Goal: Task Accomplishment & Management: Manage account settings

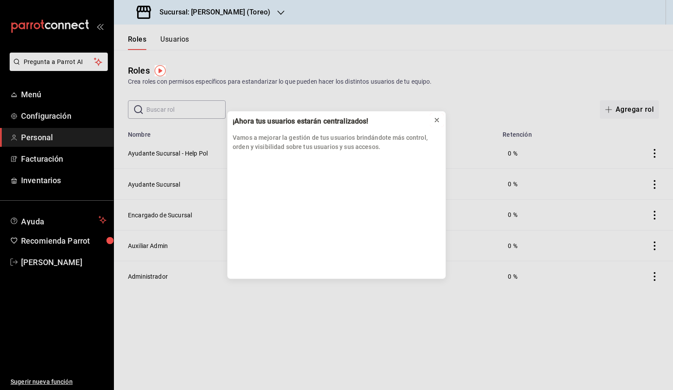
click at [436, 121] on icon at bounding box center [436, 120] width 7 height 7
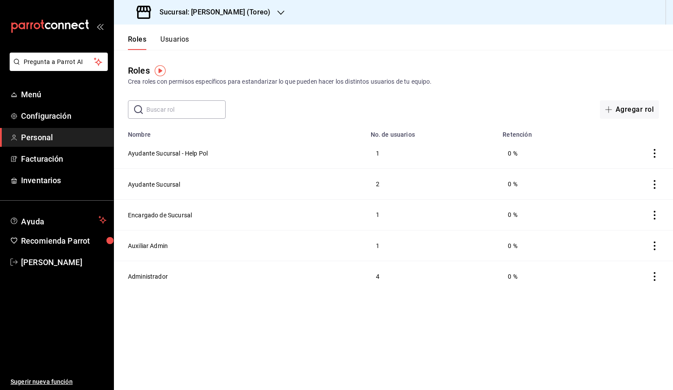
click at [277, 13] on icon "button" at bounding box center [280, 12] width 7 height 7
click at [191, 64] on div "[PERSON_NAME] (CDMX)" at bounding box center [179, 58] width 131 height 20
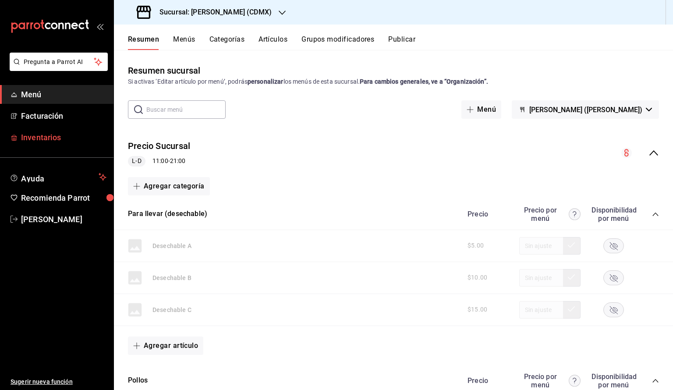
click at [75, 136] on span "Inventarios" at bounding box center [63, 137] width 85 height 12
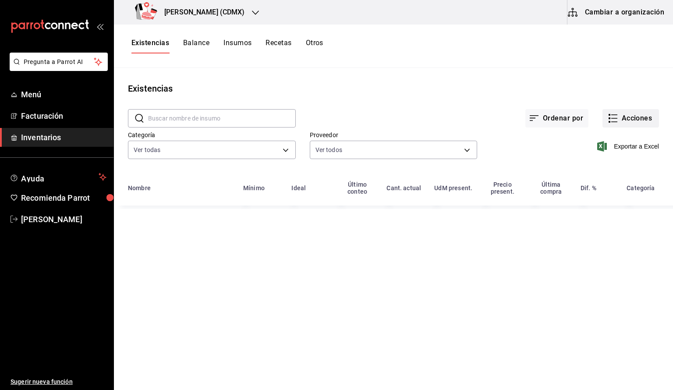
click at [630, 113] on button "Acciones" at bounding box center [630, 118] width 57 height 18
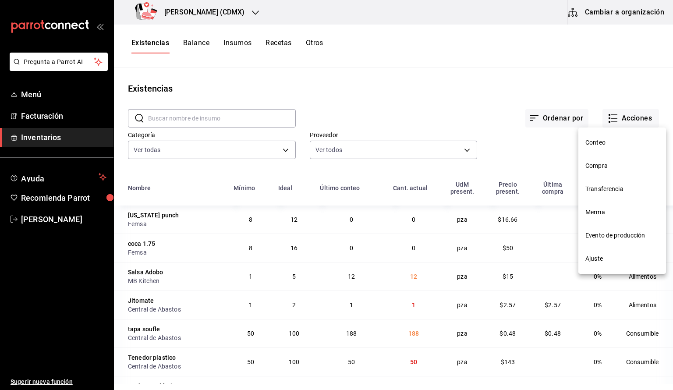
click at [609, 164] on span "Compra" at bounding box center [622, 165] width 74 height 9
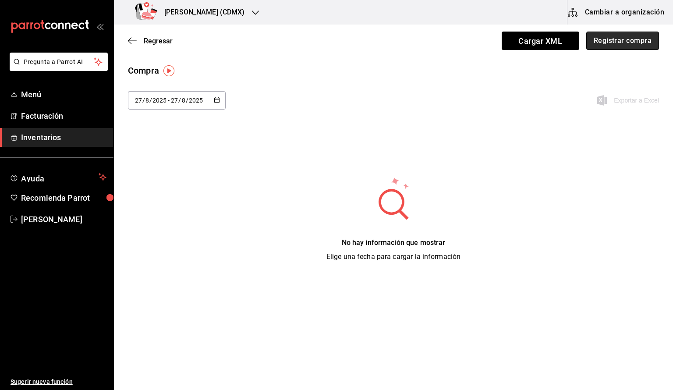
click at [596, 39] on button "Registrar compra" at bounding box center [622, 41] width 73 height 18
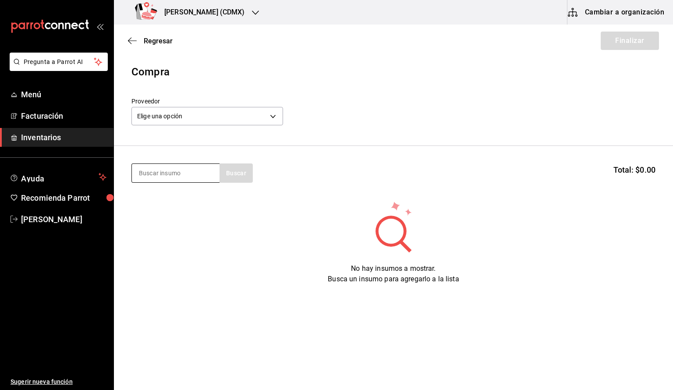
click at [179, 174] on input at bounding box center [176, 173] width 88 height 18
type input "p"
type input "t"
type input "p"
type input "tortilla"
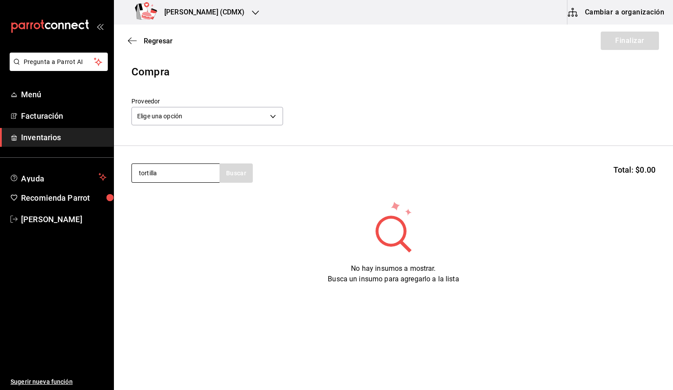
click at [177, 176] on input "tortilla" at bounding box center [176, 173] width 88 height 18
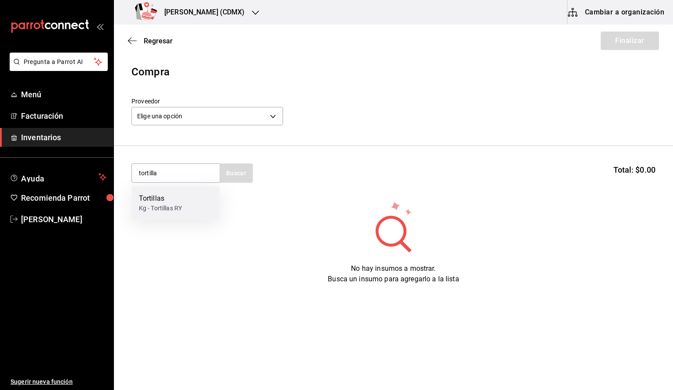
click at [166, 203] on div "Tortillas" at bounding box center [160, 198] width 43 height 11
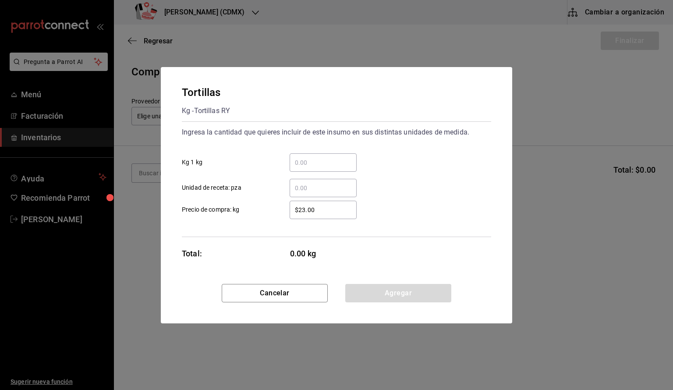
click at [331, 164] on input "​ Kg 1 kg" at bounding box center [323, 162] width 67 height 11
type input "2"
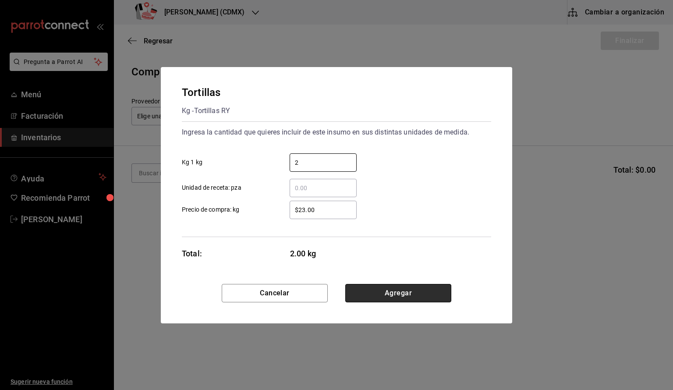
click at [395, 297] on button "Agregar" at bounding box center [398, 293] width 106 height 18
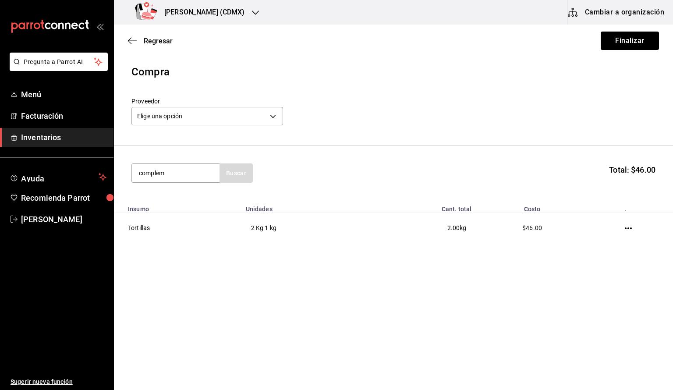
type input "complem"
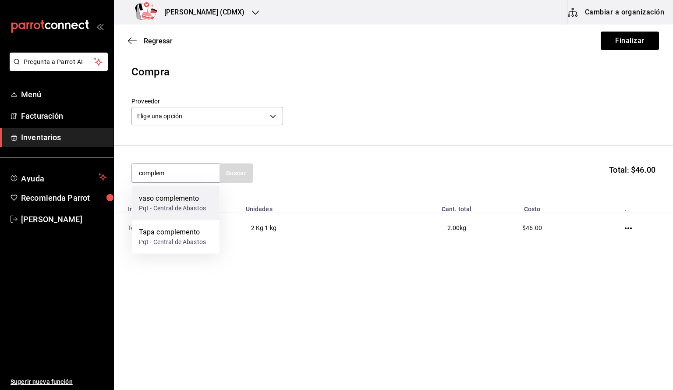
click at [197, 205] on div "Pqt - Central de Abastos" at bounding box center [172, 208] width 67 height 9
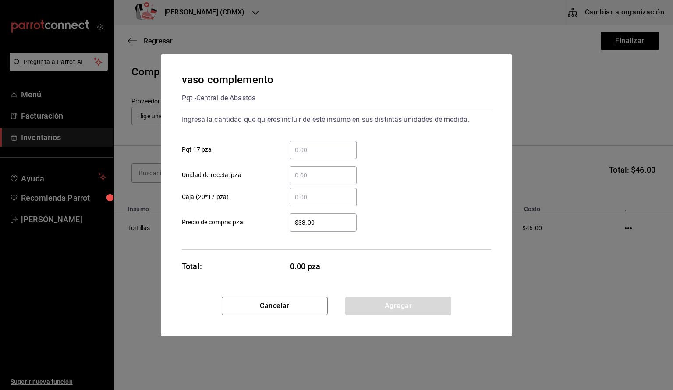
click at [334, 173] on input "​ Unidad de receta: pza" at bounding box center [323, 175] width 67 height 11
type input "25"
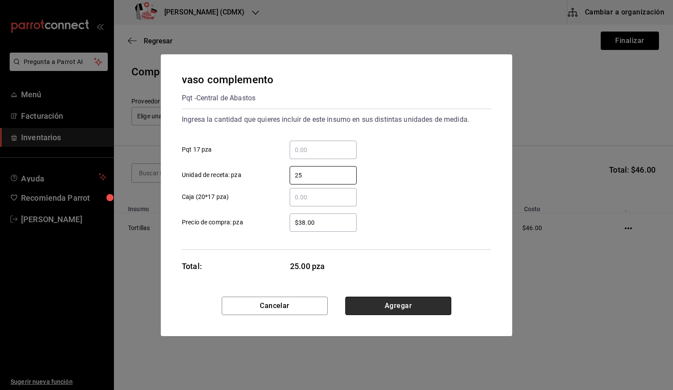
click at [396, 303] on button "Agregar" at bounding box center [398, 306] width 106 height 18
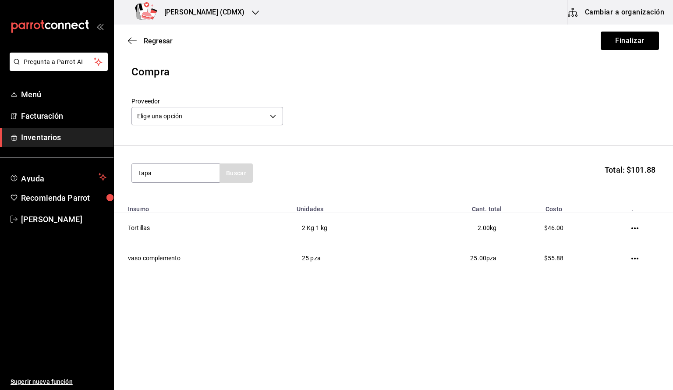
type input "tapa"
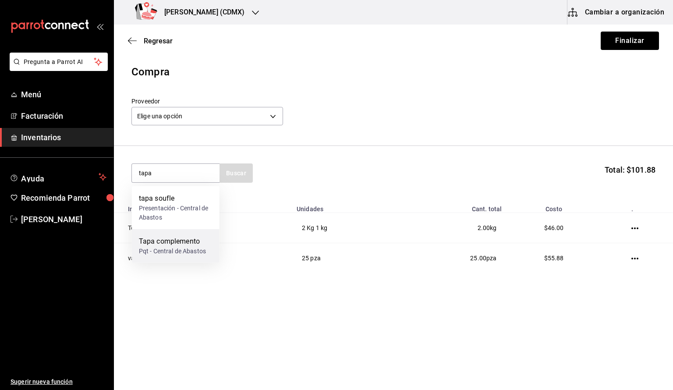
click at [192, 242] on div "Tapa complemento" at bounding box center [172, 241] width 67 height 11
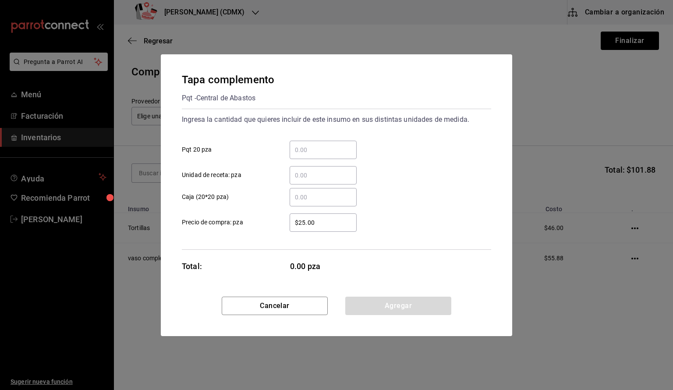
click at [313, 172] on input "​ Unidad de receta: pza" at bounding box center [323, 175] width 67 height 11
type input "25"
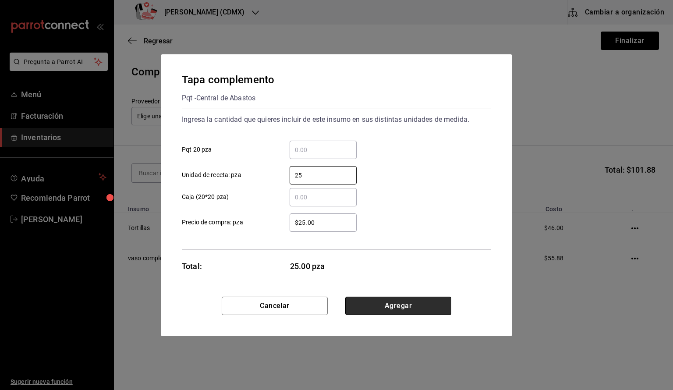
click at [400, 303] on button "Agregar" at bounding box center [398, 306] width 106 height 18
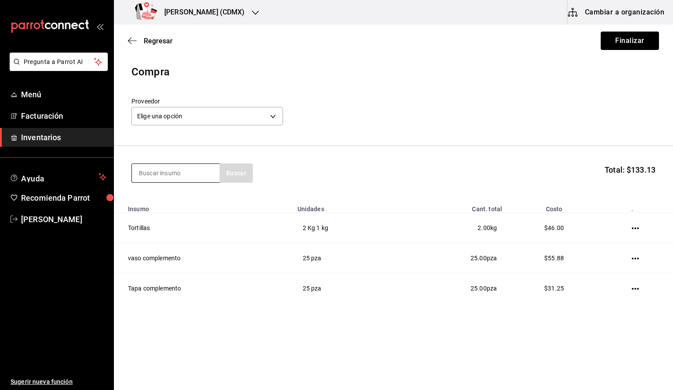
click at [206, 164] on input at bounding box center [176, 173] width 88 height 18
click at [208, 175] on input "pan" at bounding box center [176, 173] width 88 height 18
type input "p"
type input "t"
click at [228, 113] on body "Pregunta a Parrot AI Menú Facturación Inventarios Ayuda Recomienda Parrot [PERS…" at bounding box center [336, 170] width 673 height 340
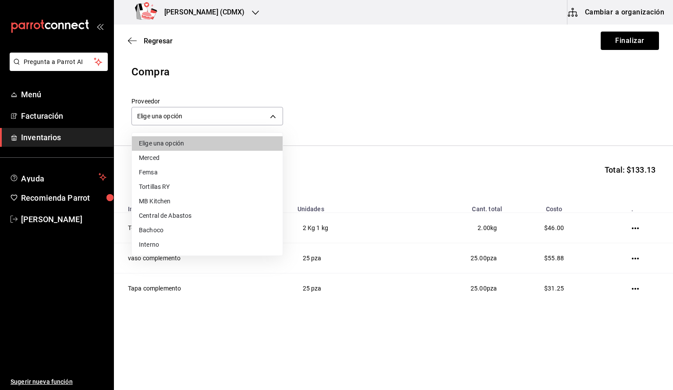
click at [159, 220] on li "Central de Abastos" at bounding box center [207, 216] width 151 height 14
type input "b4a43510-c888-4b2d-a808-4a8b837e7720"
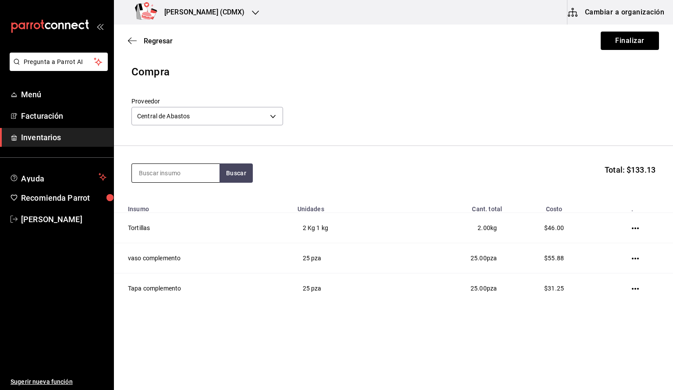
click at [208, 180] on input at bounding box center [176, 173] width 88 height 18
type input "p"
type input "ente"
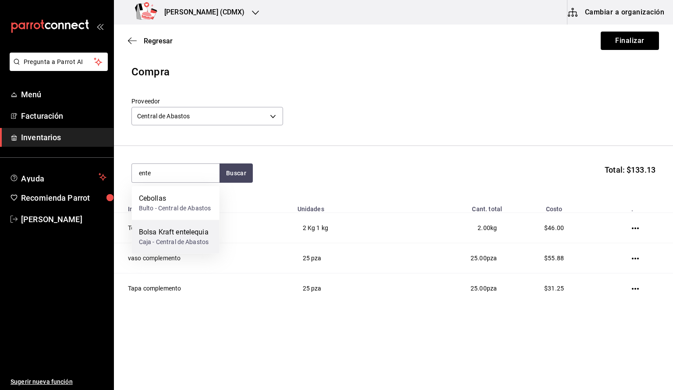
click at [183, 232] on div "Bolsa Kraft entelequia" at bounding box center [174, 232] width 70 height 11
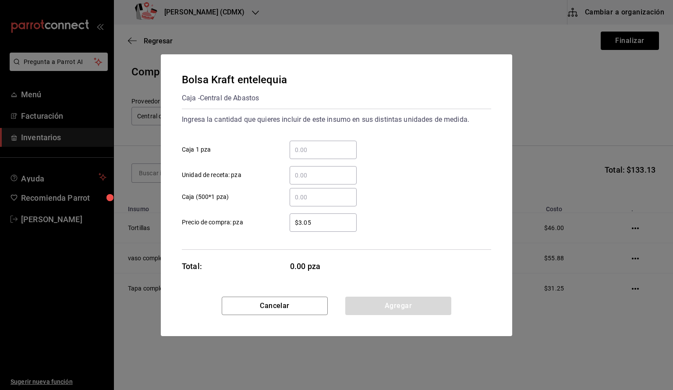
click at [324, 167] on div "​" at bounding box center [323, 175] width 67 height 18
click at [324, 170] on input "​ Unidad de receta: pza" at bounding box center [323, 175] width 67 height 11
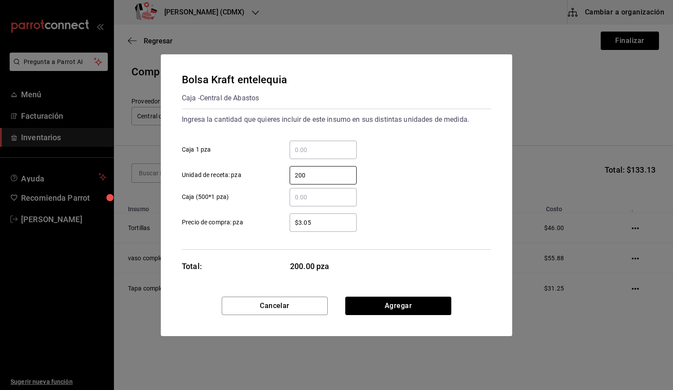
type input "200"
click at [418, 308] on button "Agregar" at bounding box center [398, 306] width 106 height 18
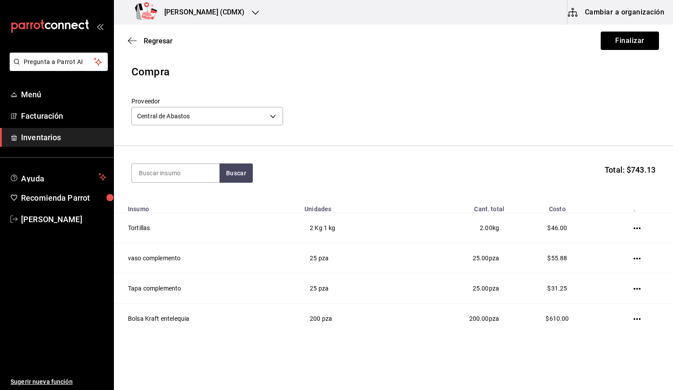
click at [418, 308] on td "200.00 pza" at bounding box center [455, 319] width 110 height 30
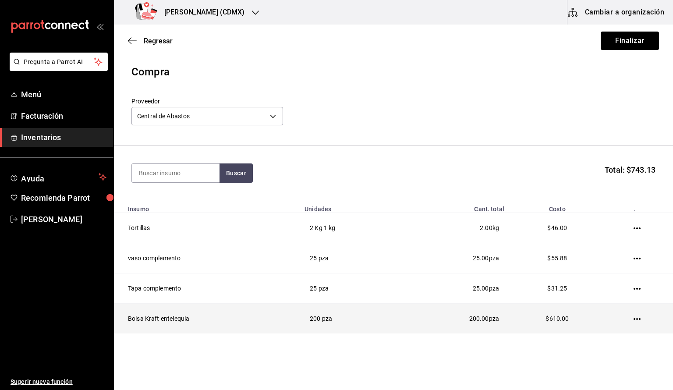
click at [632, 319] on td at bounding box center [639, 319] width 68 height 30
click at [637, 318] on icon "button" at bounding box center [637, 319] width 7 height 2
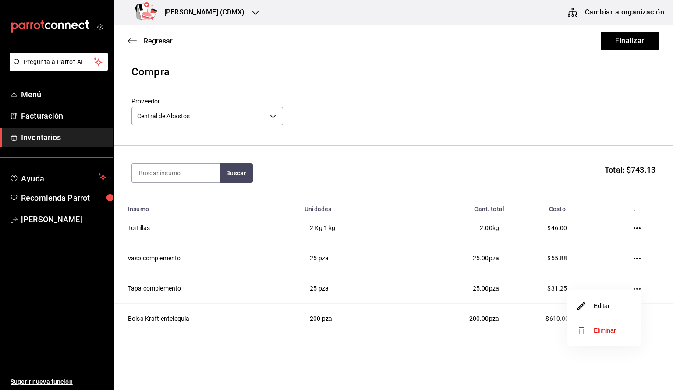
click at [617, 313] on li "Editar" at bounding box center [604, 306] width 74 height 25
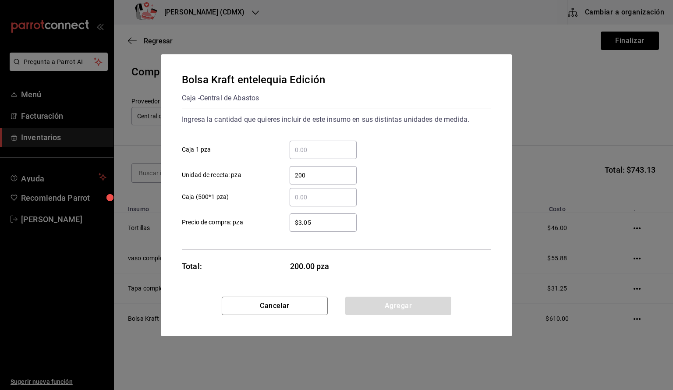
click at [306, 175] on input "200" at bounding box center [323, 175] width 67 height 11
type input "2"
type input "100"
click at [389, 301] on button "Agregar" at bounding box center [398, 306] width 106 height 18
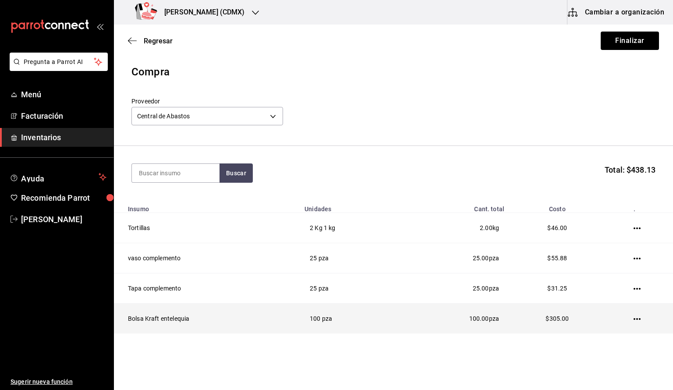
click at [637, 318] on icon "button" at bounding box center [637, 319] width 7 height 2
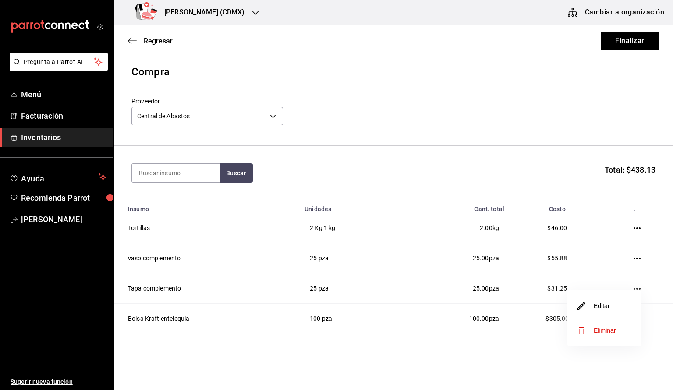
click at [617, 311] on li "Editar" at bounding box center [604, 306] width 74 height 25
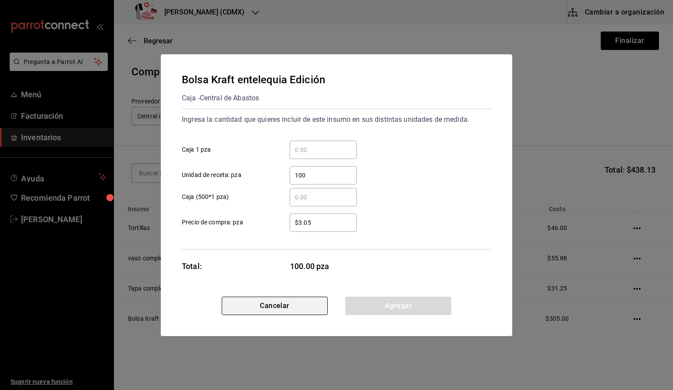
click at [296, 301] on button "Cancelar" at bounding box center [275, 306] width 106 height 18
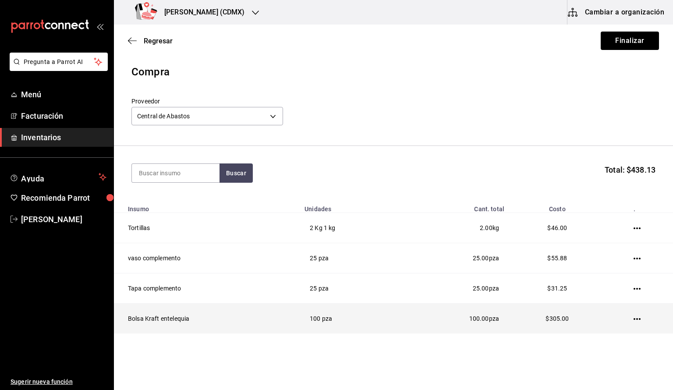
click at [634, 319] on icon "button" at bounding box center [637, 318] width 7 height 7
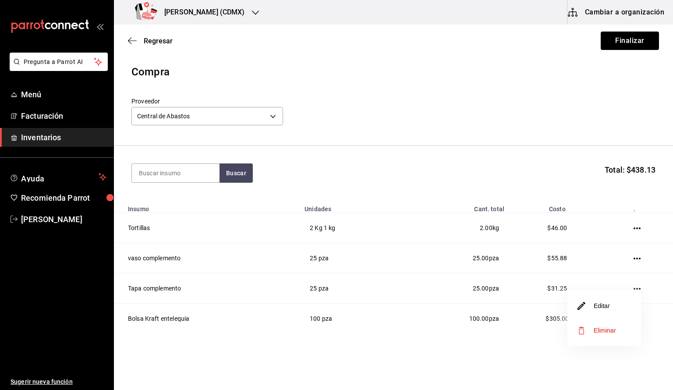
click at [608, 299] on li "Editar" at bounding box center [604, 306] width 74 height 25
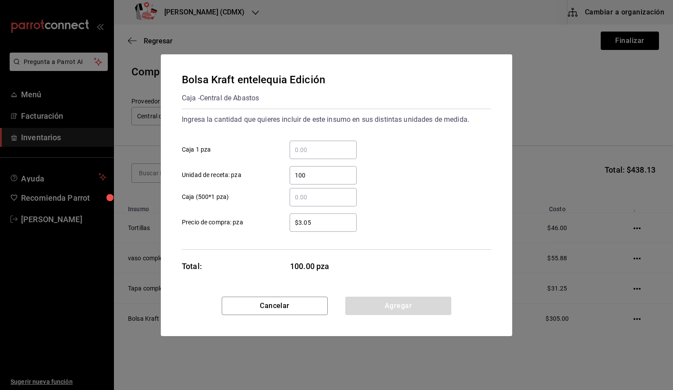
click at [332, 216] on div "$3.05 ​" at bounding box center [323, 222] width 67 height 18
click at [332, 217] on input "$3.05" at bounding box center [323, 222] width 67 height 11
type input "$3.51"
click at [410, 301] on button "Agregar" at bounding box center [398, 306] width 106 height 18
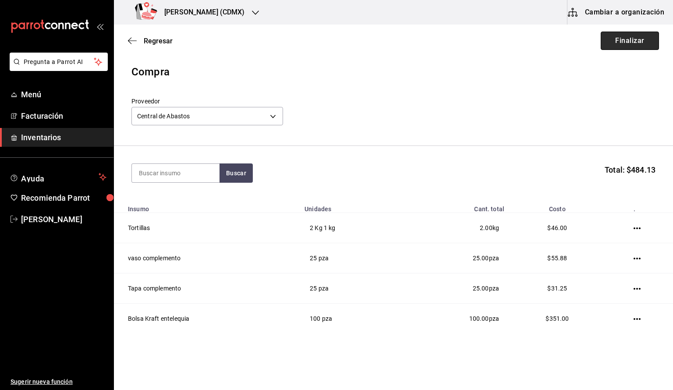
click at [639, 45] on button "Finalizar" at bounding box center [630, 41] width 58 height 18
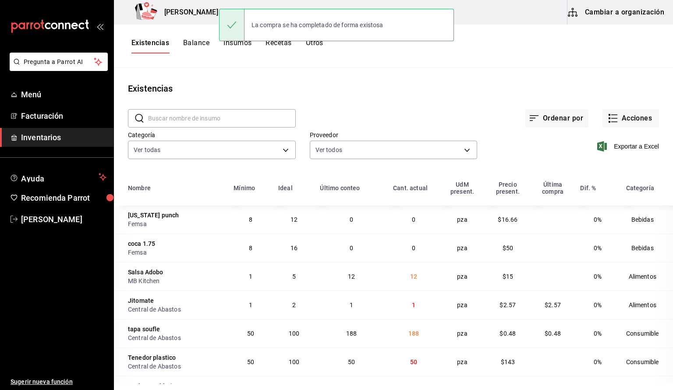
click at [202, 43] on button "Balance" at bounding box center [196, 46] width 26 height 15
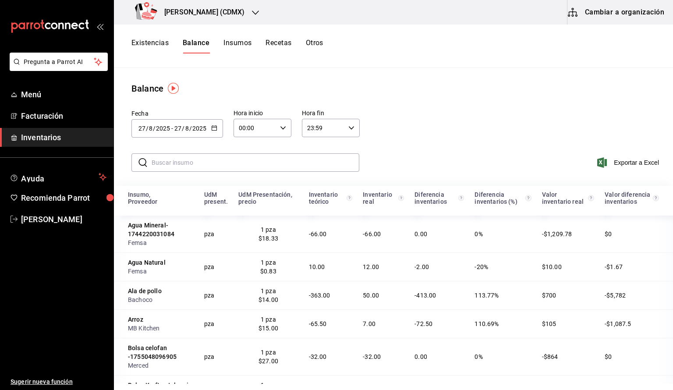
click at [150, 43] on button "Existencias" at bounding box center [149, 46] width 37 height 15
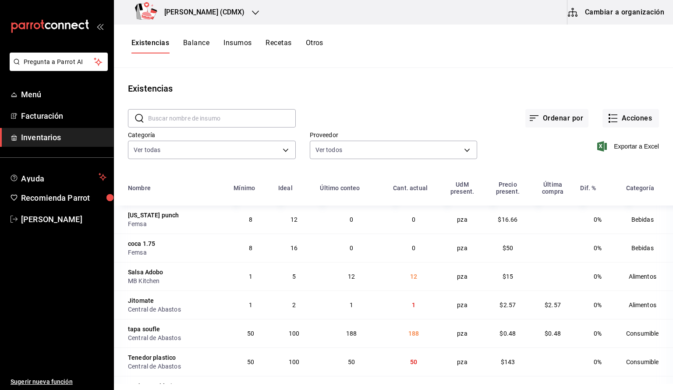
click at [193, 11] on h3 "[PERSON_NAME] (CDMX)" at bounding box center [201, 12] width 88 height 11
click at [198, 36] on div "[PERSON_NAME] (Toreo)" at bounding box center [179, 37] width 117 height 9
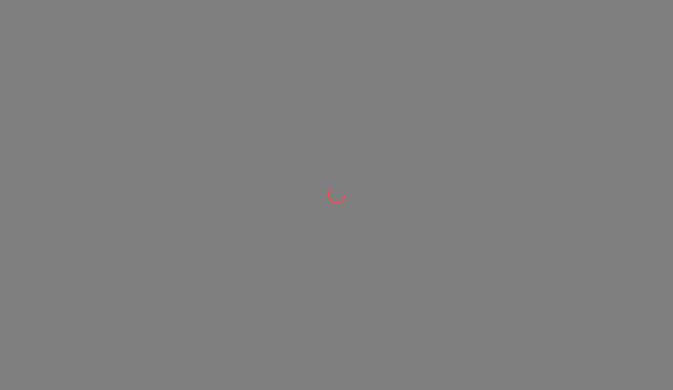
click at [198, 36] on div at bounding box center [336, 195] width 673 height 390
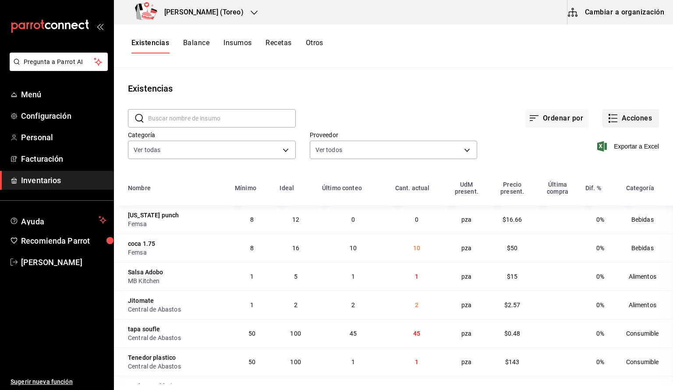
click at [614, 117] on icon "button" at bounding box center [613, 118] width 11 height 11
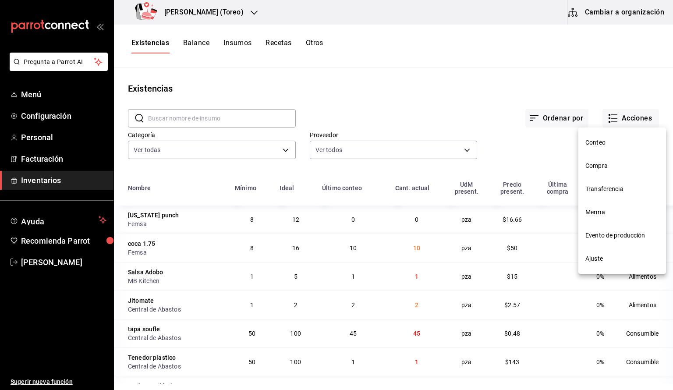
click at [590, 255] on span "Ajuste" at bounding box center [622, 258] width 74 height 9
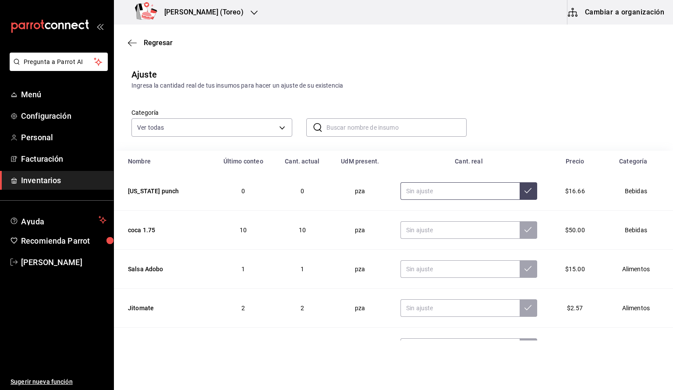
click at [482, 194] on input "text" at bounding box center [459, 191] width 119 height 18
type input "9.00"
click at [158, 44] on span "Regresar" at bounding box center [158, 43] width 29 height 8
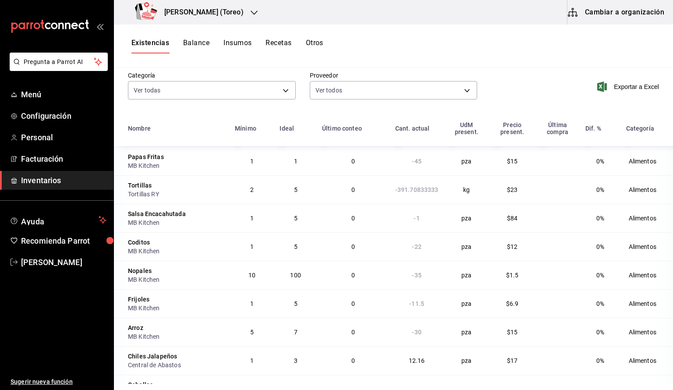
scroll to position [107, 0]
